Goal: Transaction & Acquisition: Purchase product/service

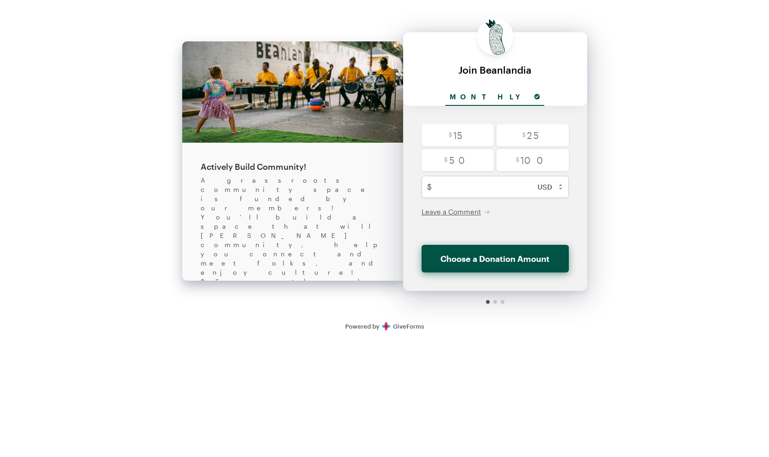
click at [486, 95] on input "Monthly" at bounding box center [494, 97] width 99 height 17
click at [333, 350] on div "Share this Fundraiser" at bounding box center [293, 358] width 184 height 17
click at [495, 300] on div at bounding box center [495, 302] width 4 height 4
click at [493, 300] on div at bounding box center [495, 302] width 184 height 22
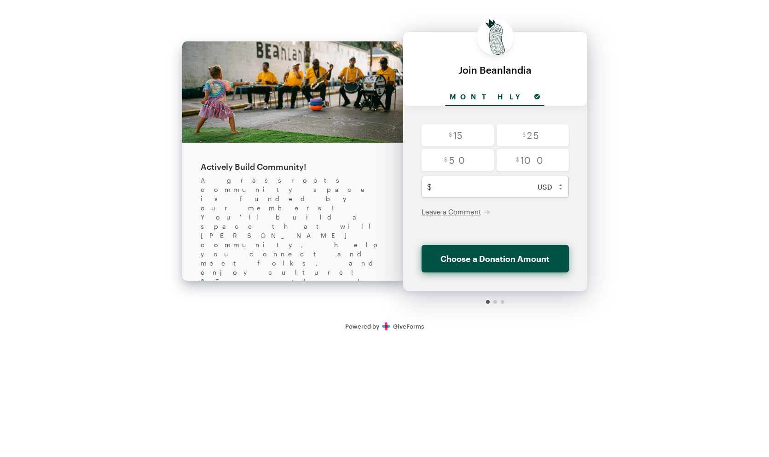
click at [493, 300] on div at bounding box center [495, 302] width 184 height 22
click at [431, 339] on html "Back About this Fundraiser Back Actively Build Community! A grassroots communit…" at bounding box center [384, 169] width 769 height 339
click at [488, 171] on div "$ 50" at bounding box center [457, 161] width 75 height 25
click at [470, 190] on input "text" at bounding box center [504, 187] width 139 height 22
type input "5"
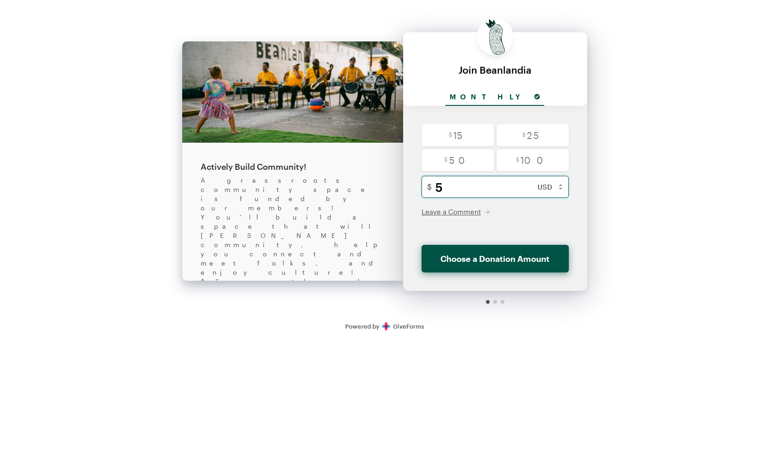
checkbox input "false"
type input "50"
radio input "true"
checkbox input "false"
type input "500"
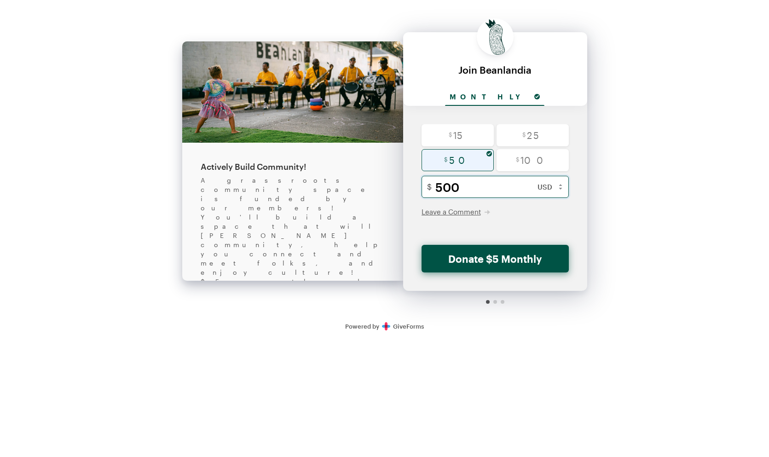
radio input "false"
checkbox input "false"
type input "5000"
checkbox input "false"
type input "5000"
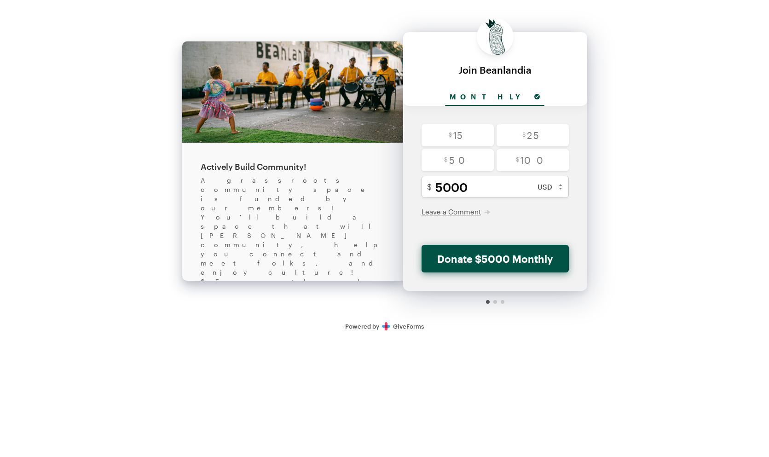
click at [343, 49] on img at bounding box center [292, 91] width 221 height 101
click at [570, 6] on div "Back Actively Build Community! A grassroots community space is funded by our me…" at bounding box center [384, 156] width 405 height 313
click at [695, 201] on div "Back About this Fundraiser Back Actively Build Community! A grassroots communit…" at bounding box center [384, 169] width 769 height 339
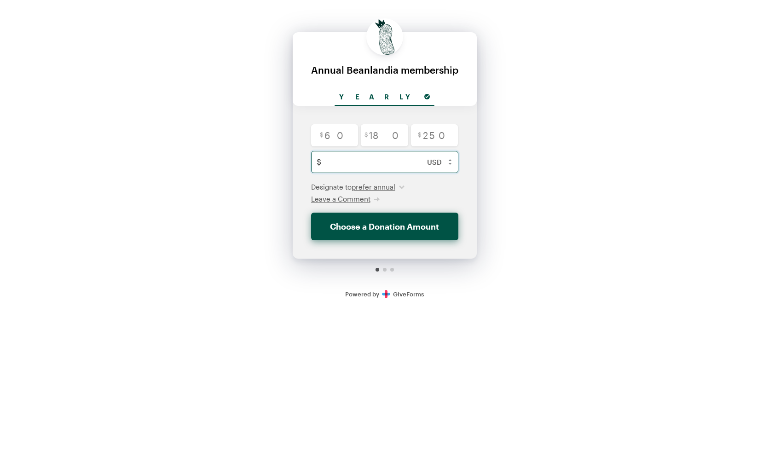
click at [383, 159] on input "text" at bounding box center [394, 162] width 139 height 22
type input "5"
checkbox input "false"
type input "50"
checkbox input "false"
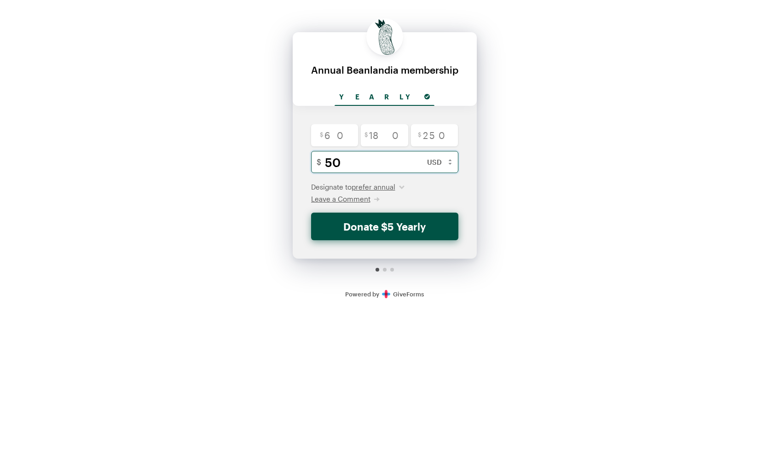
type input "500"
checkbox input "false"
type input "5000"
checkbox input "false"
type input "5000"
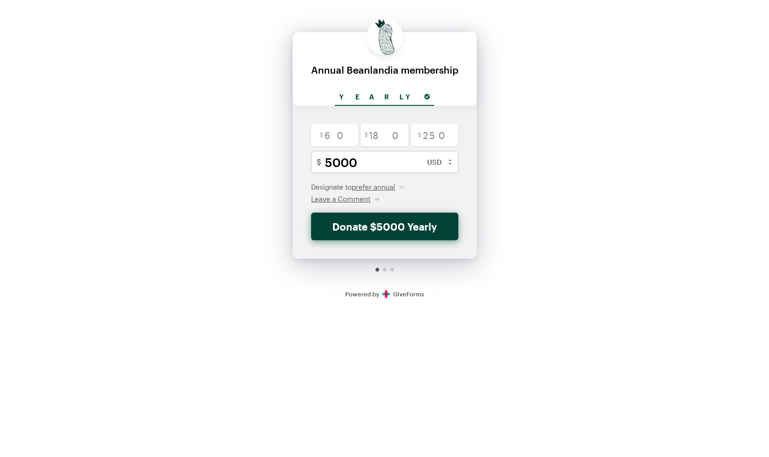
click at [364, 225] on button "Donate $5000 Yearly" at bounding box center [384, 226] width 147 height 28
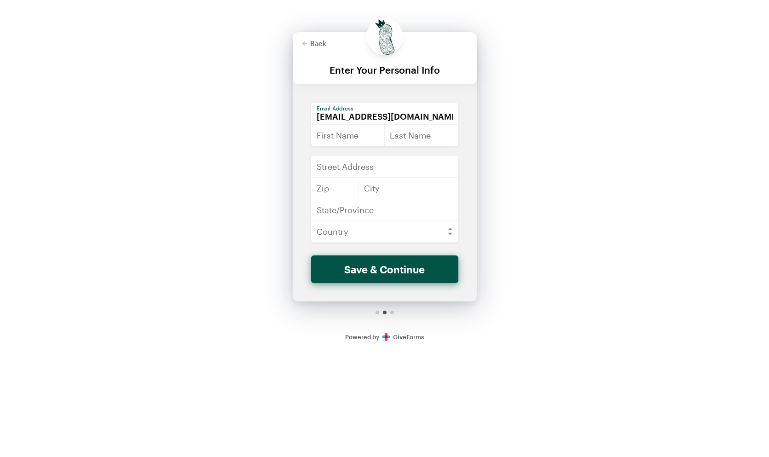
type input "matt.wisdom@gmail.com"
type input "Matt"
type input "Wisdom"
type input "1318 Moss St"
type input "70119"
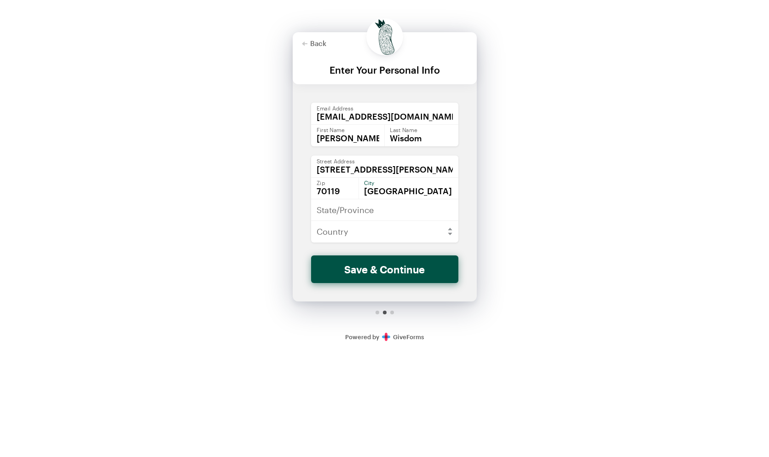
type input "New Orleans"
click at [444, 213] on input "lous" at bounding box center [384, 210] width 147 height 22
click at [450, 214] on input "lous" at bounding box center [384, 210] width 147 height 22
type input "l"
type input "LA"
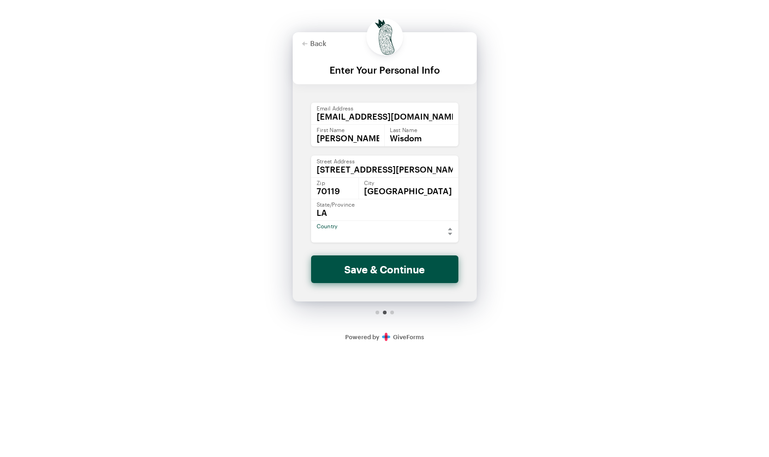
select select "US"
click at [388, 263] on button "Save & Continue" at bounding box center [384, 269] width 147 height 28
checkbox input "false"
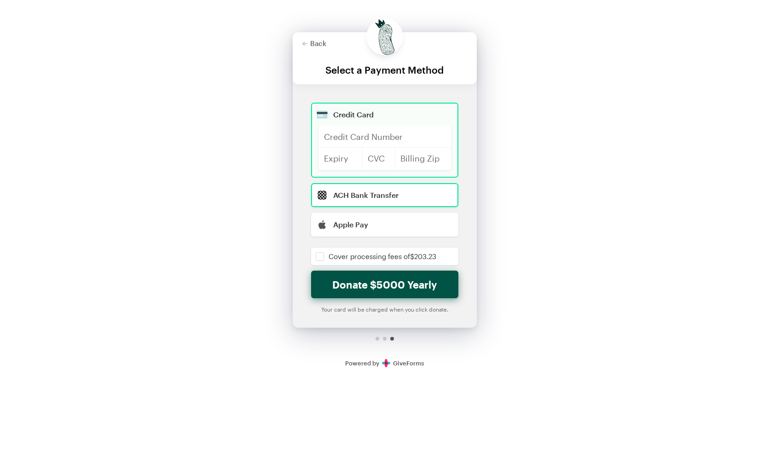
click at [395, 190] on input "radio" at bounding box center [384, 195] width 147 height 24
radio input "true"
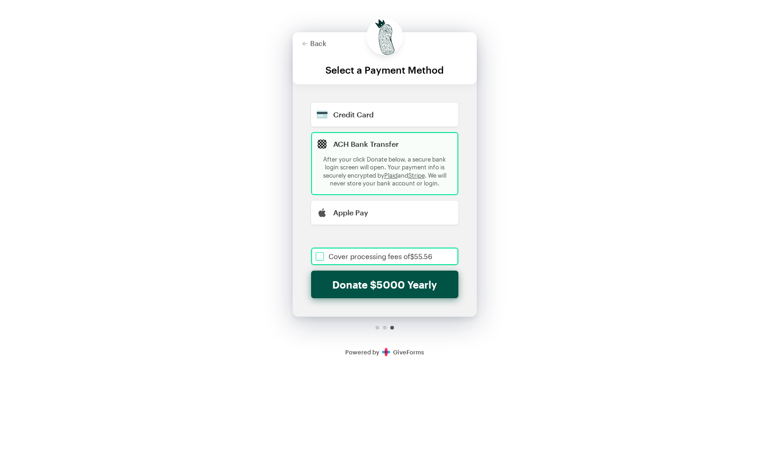
click at [331, 257] on input "checkbox" at bounding box center [384, 255] width 147 height 17
click at [385, 289] on button "Donate $5055.56 Yearly" at bounding box center [384, 284] width 147 height 28
checkbox input "true"
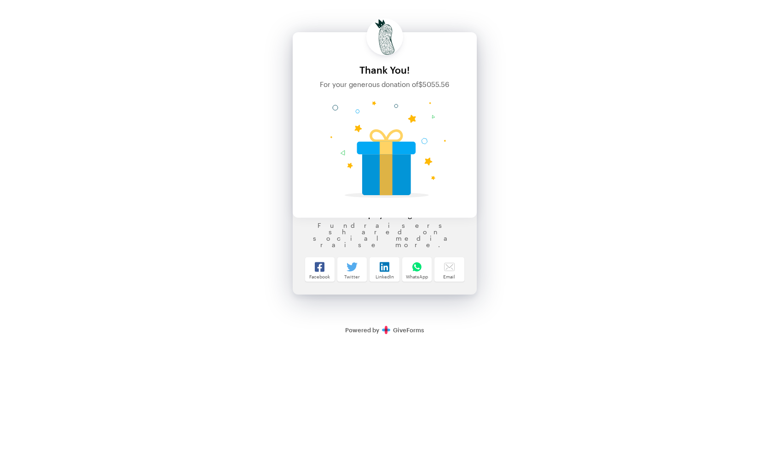
click at [369, 80] on div "For your generous donation of $5055.56" at bounding box center [385, 84] width 184 height 8
click at [488, 343] on html "Back Back Thank You! For your generous donation of $5055.56 Yearly $ 60 $ 180 $…" at bounding box center [384, 171] width 769 height 343
